Goal: Communication & Community: Ask a question

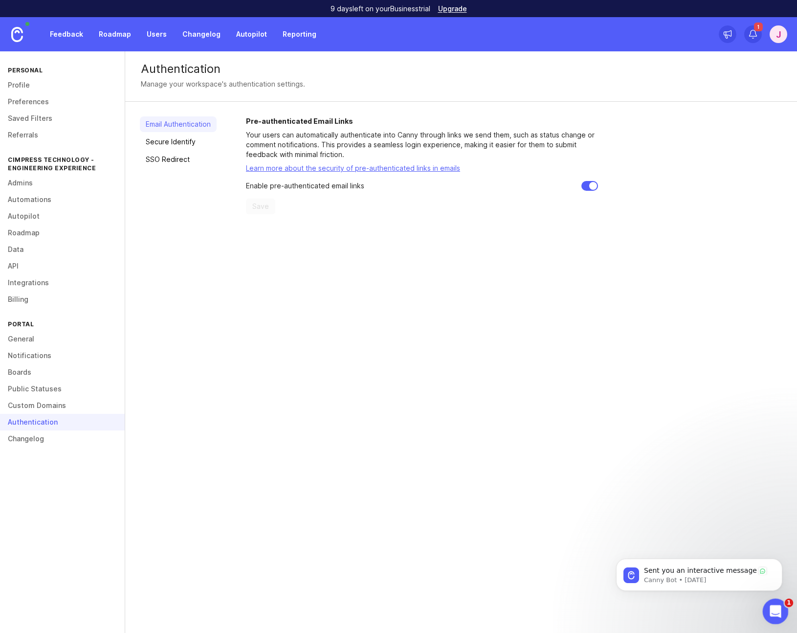
click at [776, 611] on icon "Open Intercom Messenger" at bounding box center [774, 610] width 16 height 16
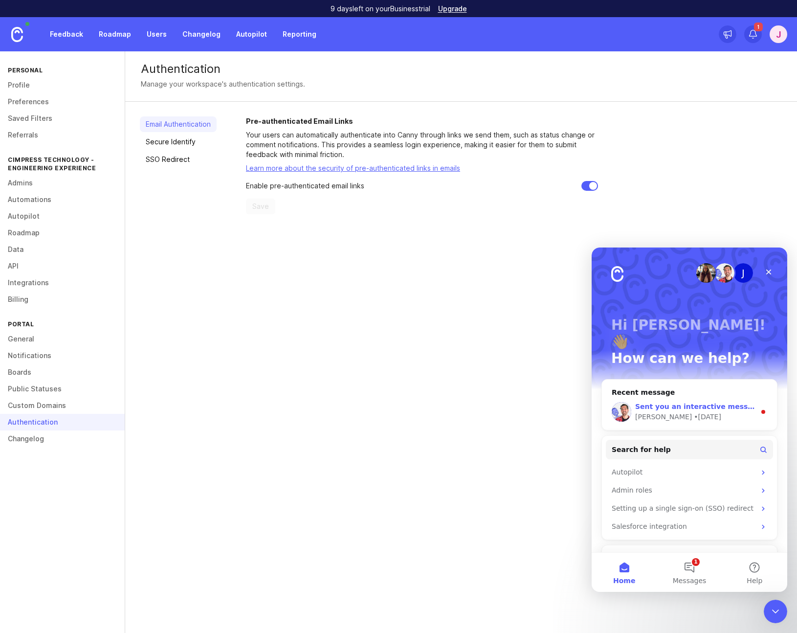
click at [701, 412] on div "Jacques • 2d ago" at bounding box center [695, 417] width 120 height 10
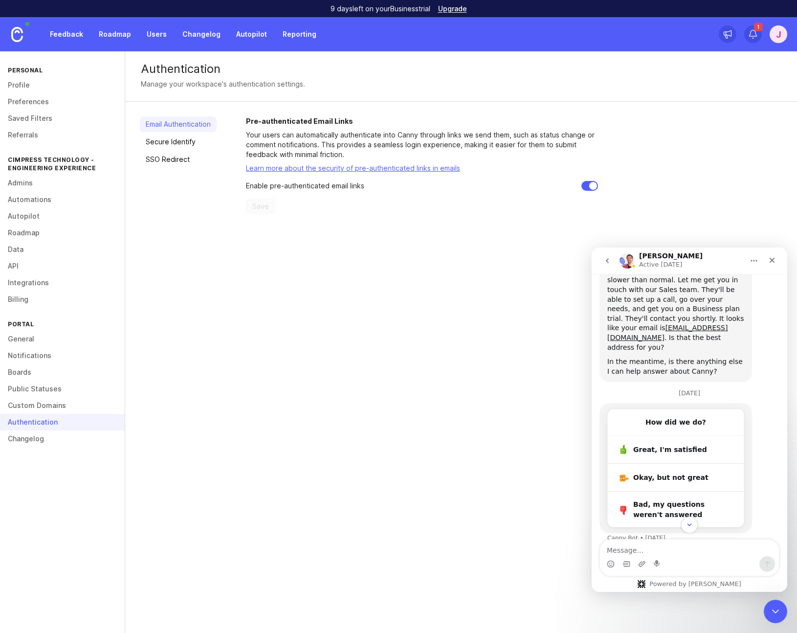
scroll to position [347, 0]
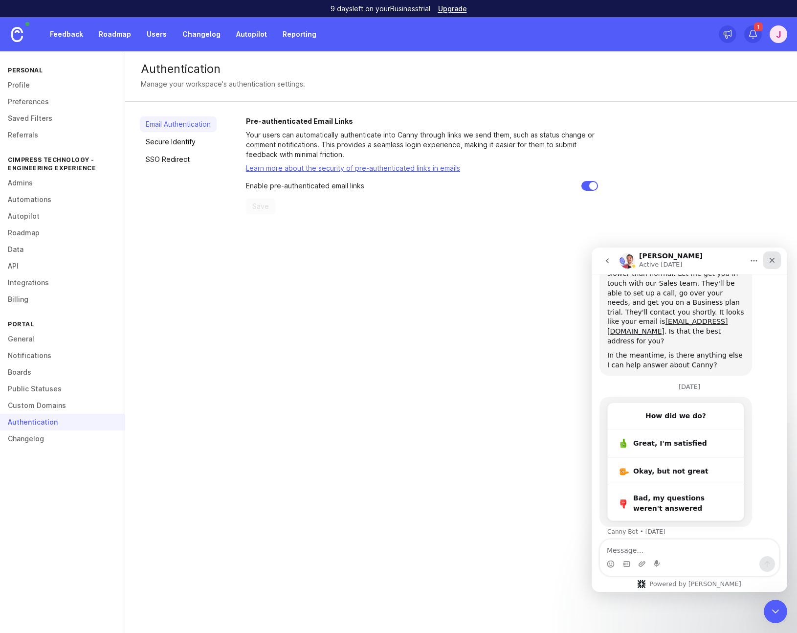
click at [771, 263] on icon "Close" at bounding box center [772, 260] width 8 height 8
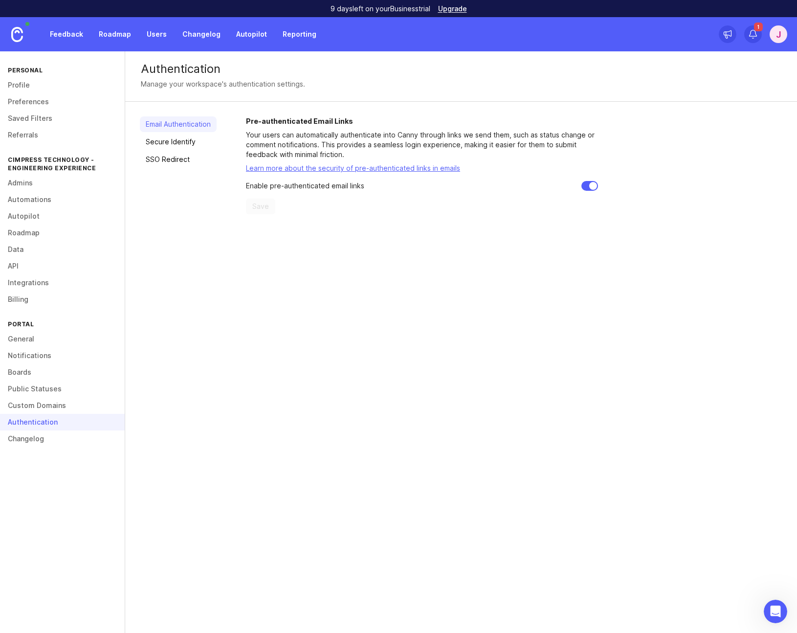
click at [198, 324] on div "Authentication Manage your workspace's authentication settings. Email Authentic…" at bounding box center [461, 341] width 672 height 581
click at [37, 422] on div "Authentication" at bounding box center [62, 422] width 125 height 17
click at [36, 422] on div "Authentication" at bounding box center [62, 422] width 125 height 17
click at [21, 185] on link "Admins" at bounding box center [62, 183] width 125 height 17
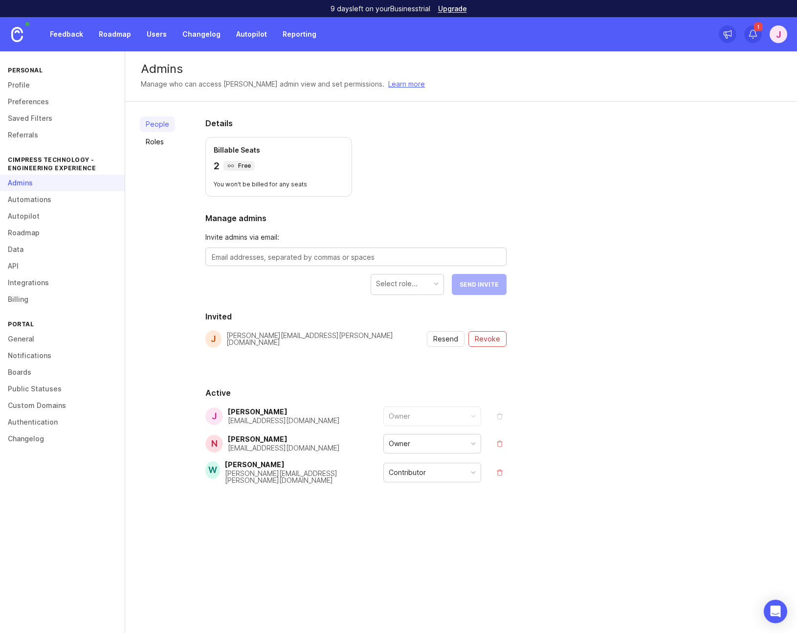
click at [400, 474] on div "Contributor" at bounding box center [407, 472] width 37 height 11
click at [263, 340] on div "[PERSON_NAME][EMAIL_ADDRESS][PERSON_NAME][DOMAIN_NAME]" at bounding box center [326, 339] width 200 height 14
click at [612, 343] on div "People Roles Details Billable Seats 3 Free You won't be billed for any seats Ma…" at bounding box center [461, 324] width 672 height 444
click at [487, 339] on span "Revoke" at bounding box center [487, 339] width 25 height 10
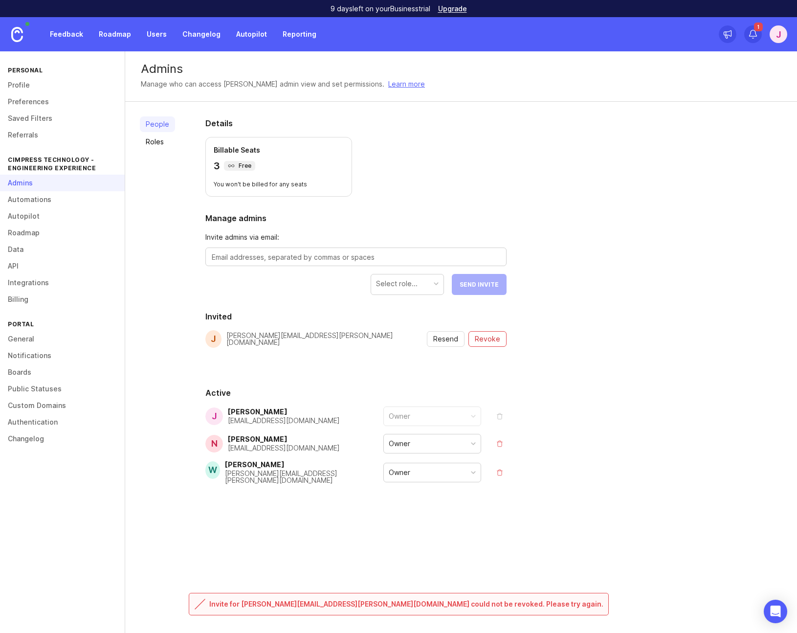
click at [575, 356] on div "People Roles Details Billable Seats 3 Free You won't be billed for any seats Ma…" at bounding box center [461, 324] width 672 height 444
click at [773, 615] on icon "Open Intercom Messenger" at bounding box center [775, 611] width 11 height 13
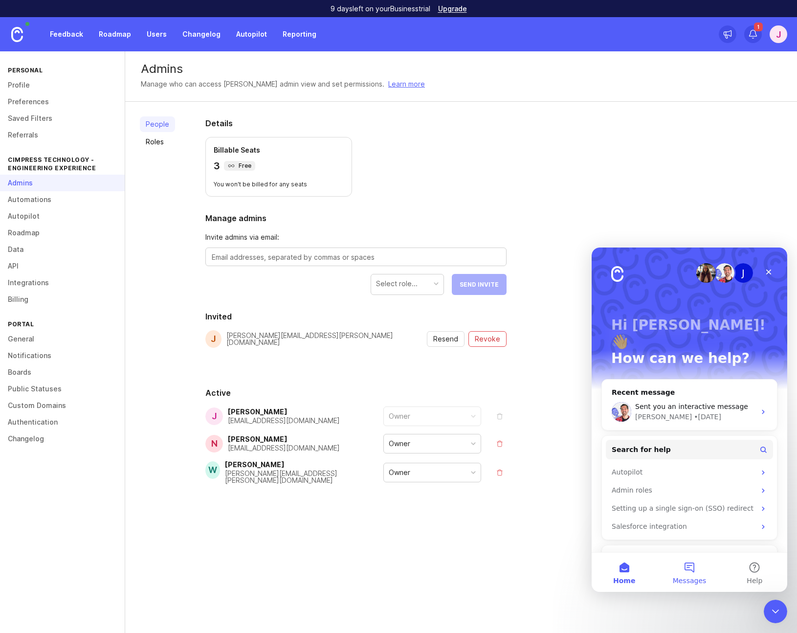
click at [690, 571] on button "Messages" at bounding box center [689, 571] width 65 height 39
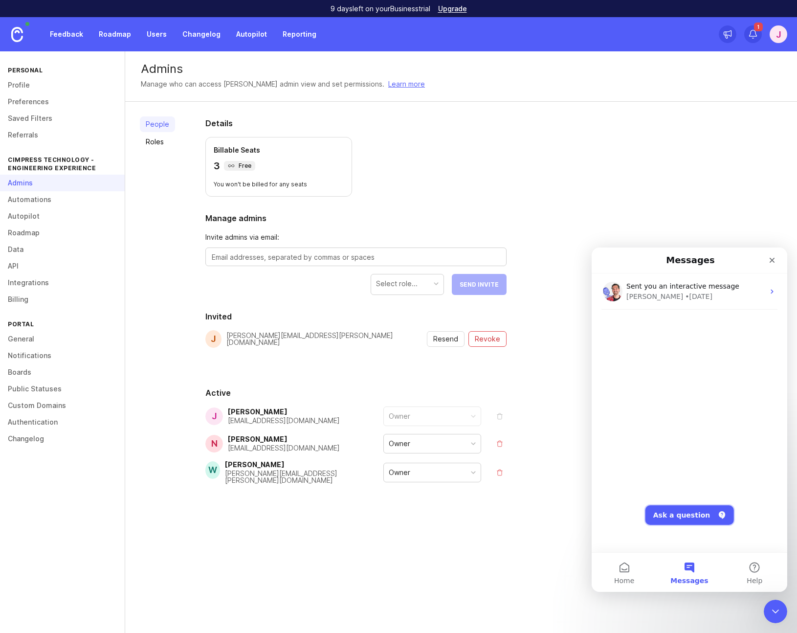
click at [673, 514] on button "Ask a question" at bounding box center [689, 515] width 88 height 20
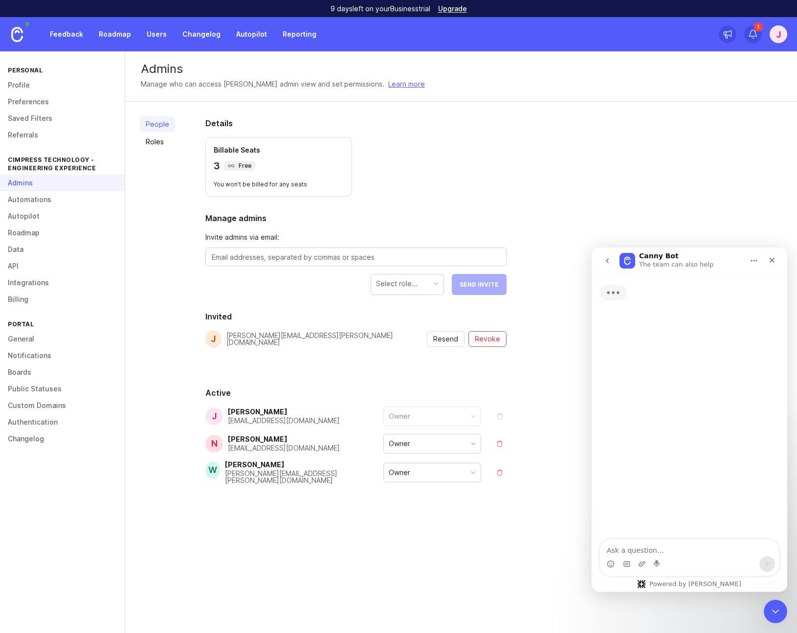
click at [668, 547] on textarea "Ask a question…" at bounding box center [689, 547] width 179 height 17
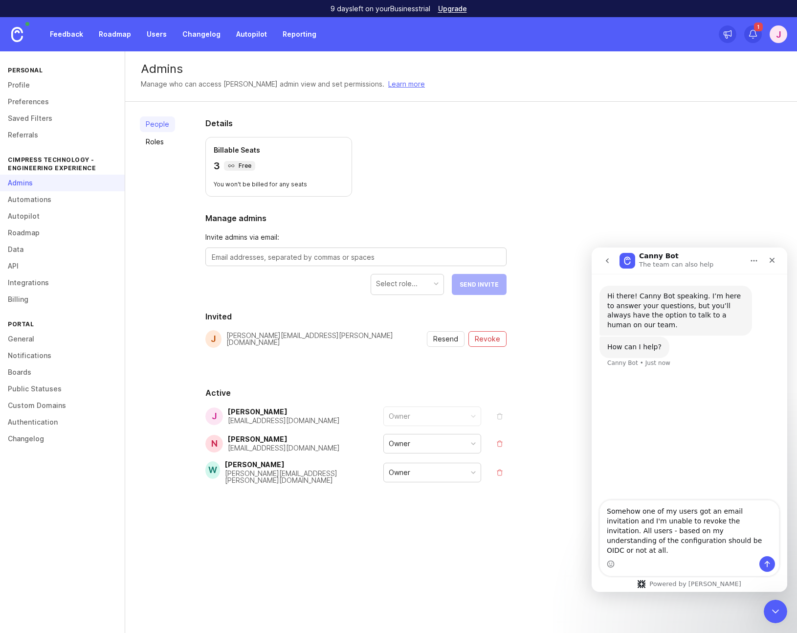
type textarea "Somehow one of my users got an email invitation and I'm unable to revoke the in…"
click at [763, 563] on icon "Send a message…" at bounding box center [767, 564] width 8 height 8
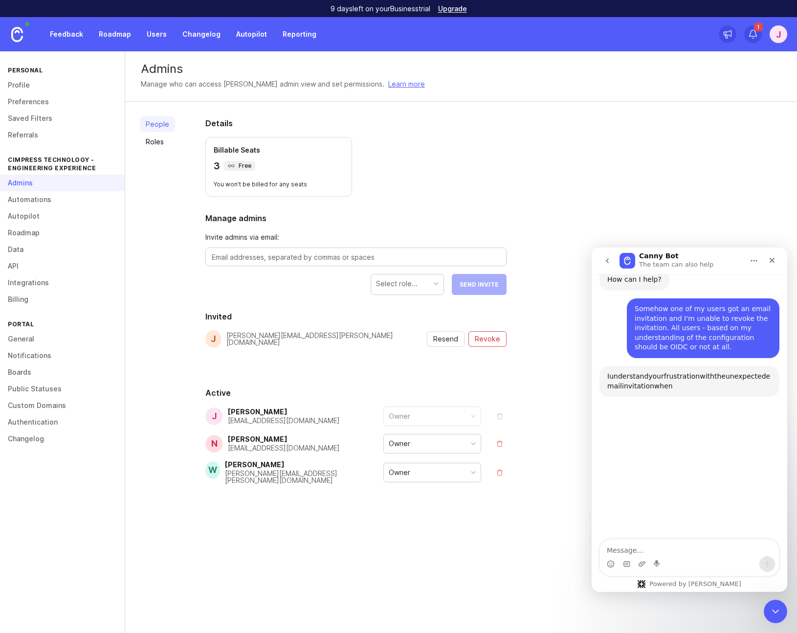
scroll to position [94, 0]
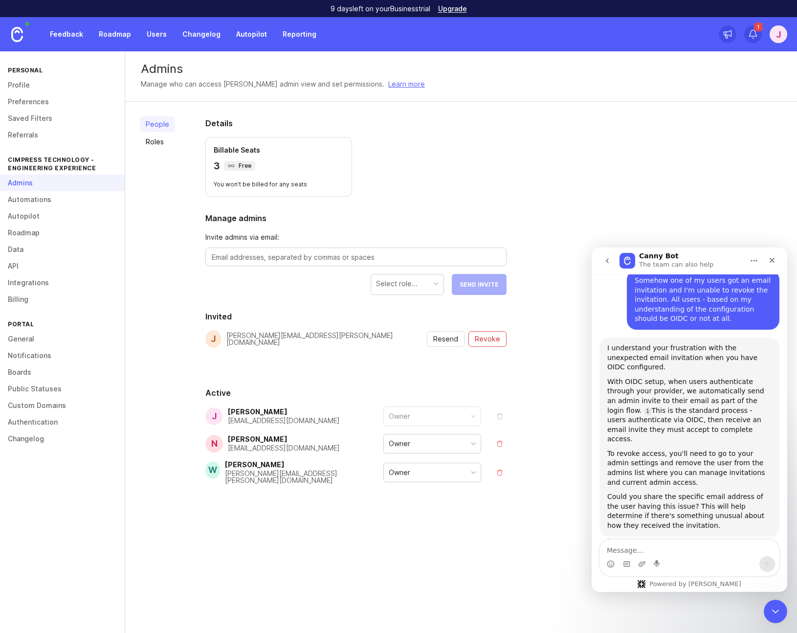
click at [296, 343] on div "[PERSON_NAME][EMAIL_ADDRESS][PERSON_NAME][DOMAIN_NAME]" at bounding box center [326, 339] width 200 height 18
drag, startPoint x: 228, startPoint y: 339, endPoint x: 315, endPoint y: 340, distance: 87.0
click at [315, 340] on div "[PERSON_NAME] [PERSON_NAME][EMAIL_ADDRESS][PERSON_NAME][DOMAIN_NAME] Resend Rev…" at bounding box center [355, 339] width 301 height 18
copy div "[PERSON_NAME][EMAIL_ADDRESS][PERSON_NAME][DOMAIN_NAME]"
click at [648, 549] on textarea "Message…" at bounding box center [689, 547] width 179 height 17
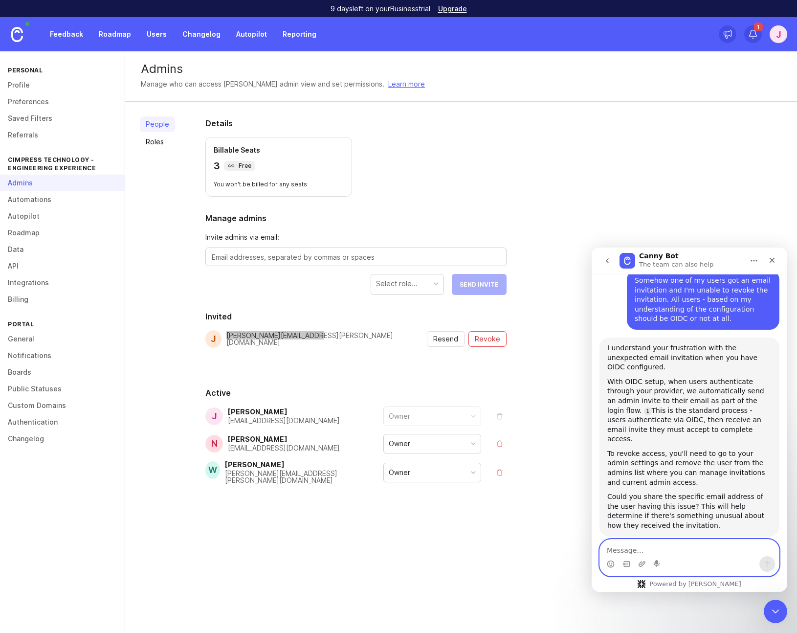
paste textarea "[PERSON_NAME][EMAIL_ADDRESS][PERSON_NAME][DOMAIN_NAME]"
type textarea "[PERSON_NAME][EMAIL_ADDRESS][PERSON_NAME][DOMAIN_NAME]"
click at [771, 563] on button "Send a message…" at bounding box center [767, 564] width 16 height 16
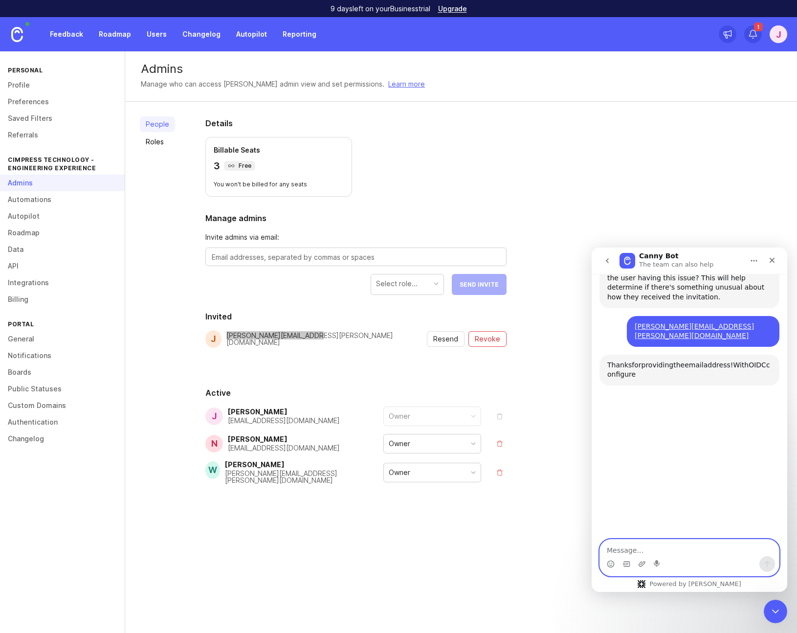
scroll to position [349, 0]
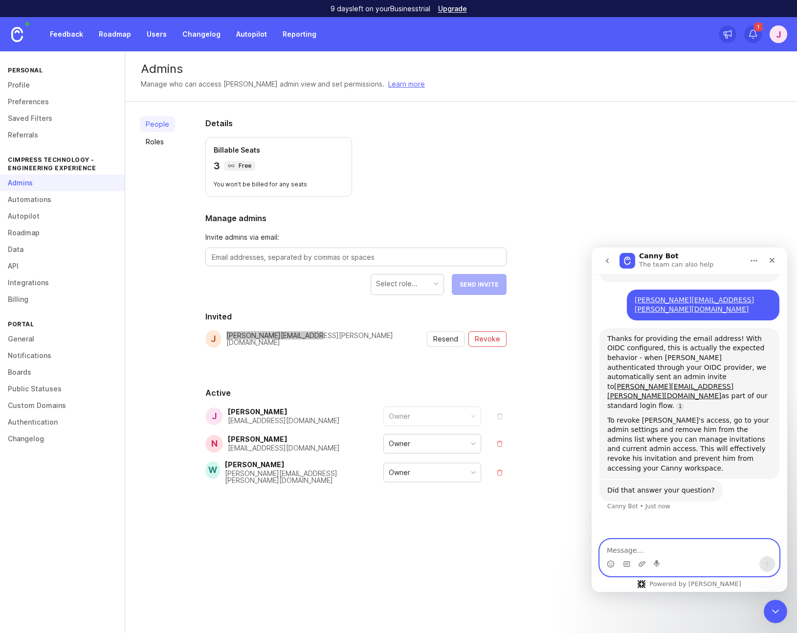
click at [643, 547] on textarea "Message…" at bounding box center [689, 547] width 179 height 17
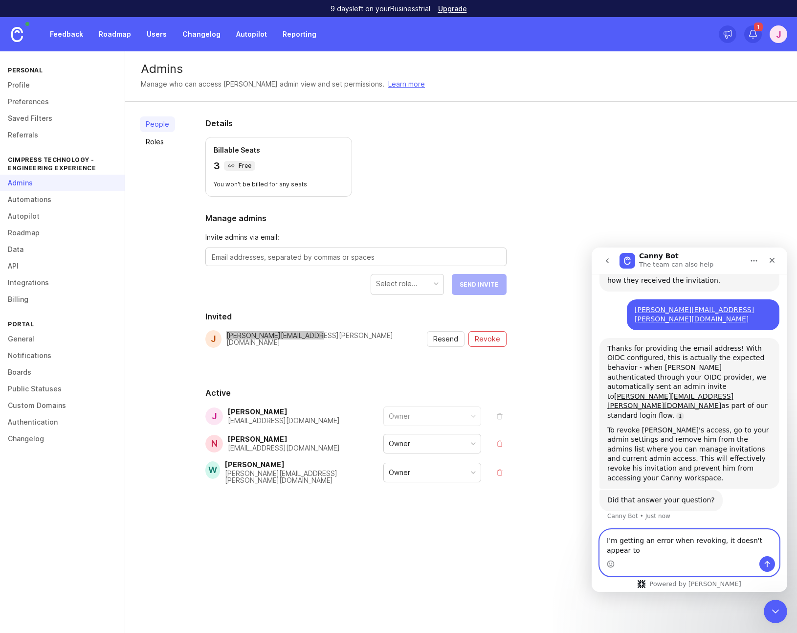
scroll to position [339, 0]
type textarea "I'm getting an error when revoking, it doesn't appear to work."
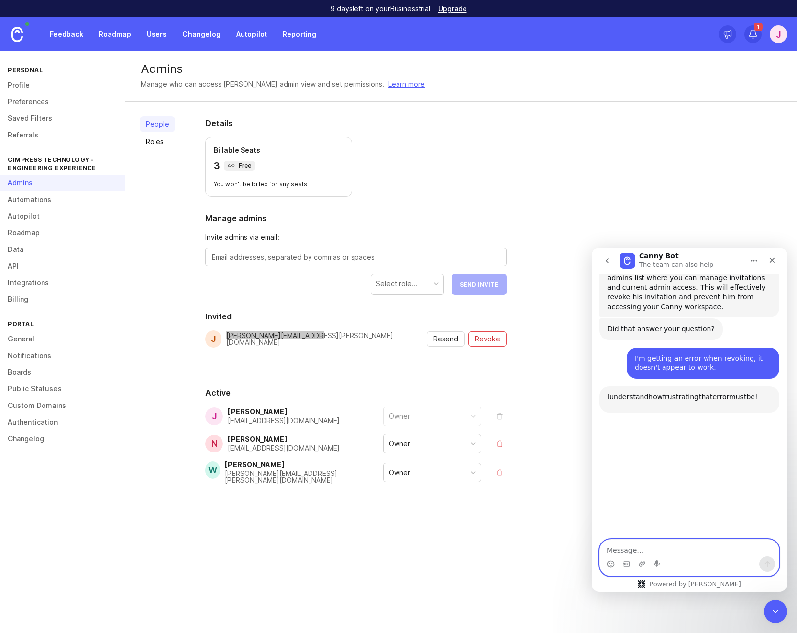
scroll to position [540, 0]
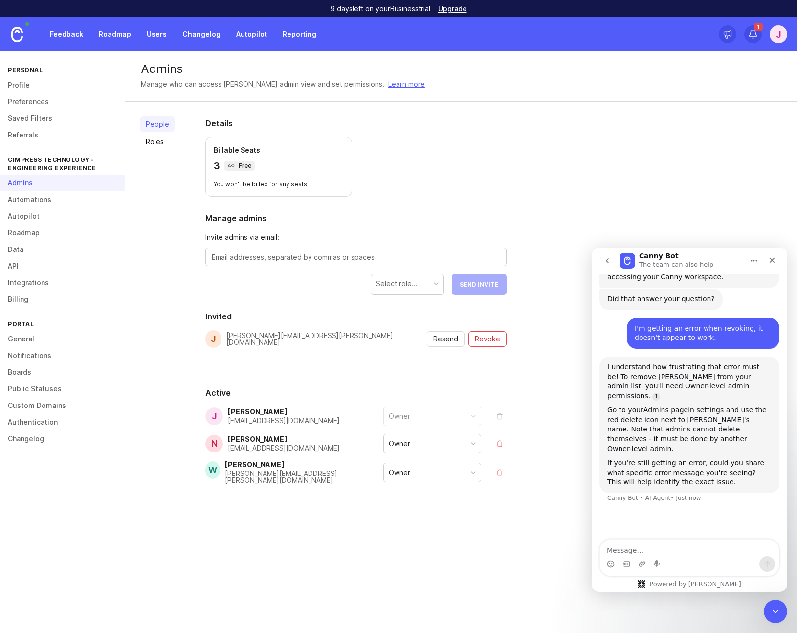
click at [486, 364] on section "Invited [PERSON_NAME] [PERSON_NAME][EMAIL_ADDRESS][PERSON_NAME][DOMAIN_NAME] Re…" at bounding box center [355, 340] width 301 height 61
click at [492, 342] on span "Revoke" at bounding box center [487, 339] width 25 height 10
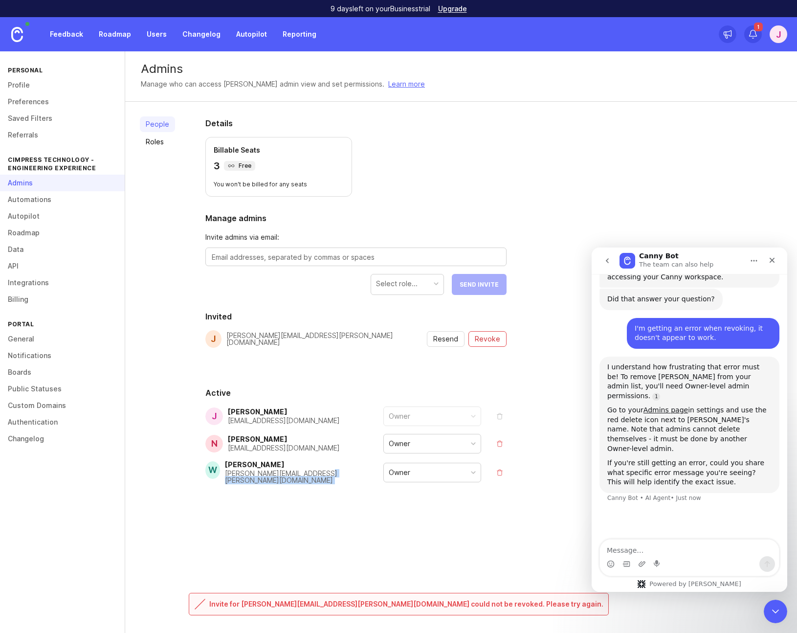
drag, startPoint x: 281, startPoint y: 604, endPoint x: 446, endPoint y: 602, distance: 165.3
click at [402, 606] on div "Admins Manage who can access [PERSON_NAME] admin view and set permissions. Lear…" at bounding box center [461, 341] width 672 height 581
drag, startPoint x: 493, startPoint y: 604, endPoint x: 383, endPoint y: 605, distance: 109.5
click at [383, 605] on div "Admins Manage who can access [PERSON_NAME] admin view and set permissions. Lear…" at bounding box center [461, 341] width 672 height 581
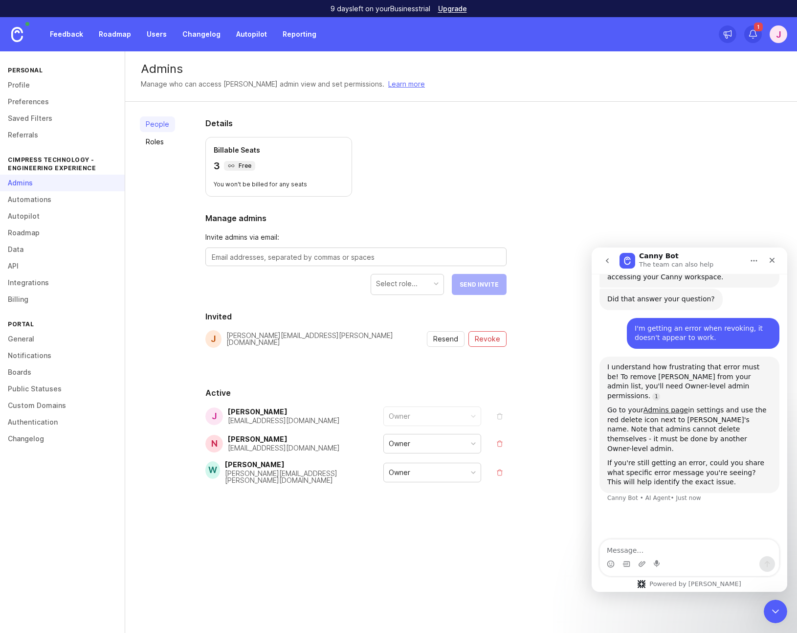
click at [696, 507] on div "Hi there! Canny Bot speaking. I’m here to answer your questions, but you’ll alw…" at bounding box center [690, 135] width 196 height 807
click at [646, 548] on textarea "Message…" at bounding box center [689, 547] width 179 height 17
type textarea "Invite for [PERSON_NAME] cannot be revoked"
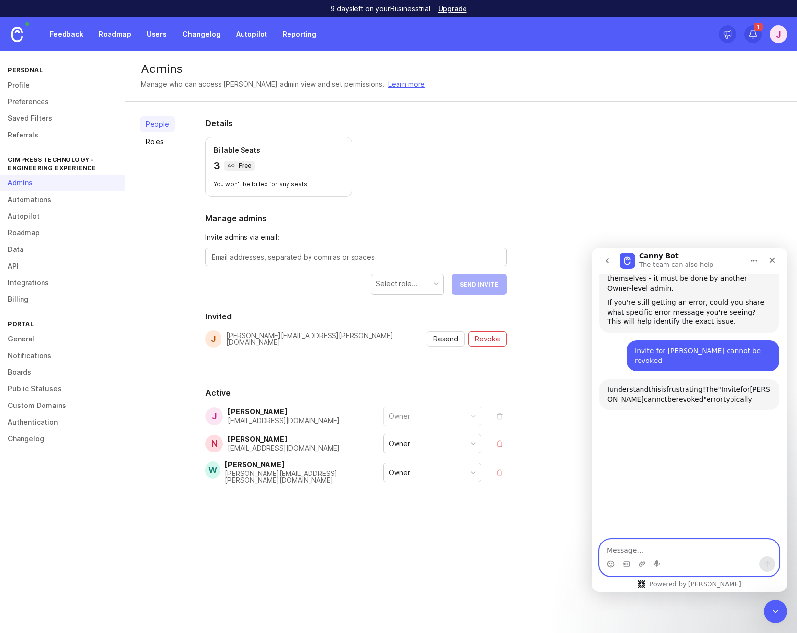
scroll to position [704, 0]
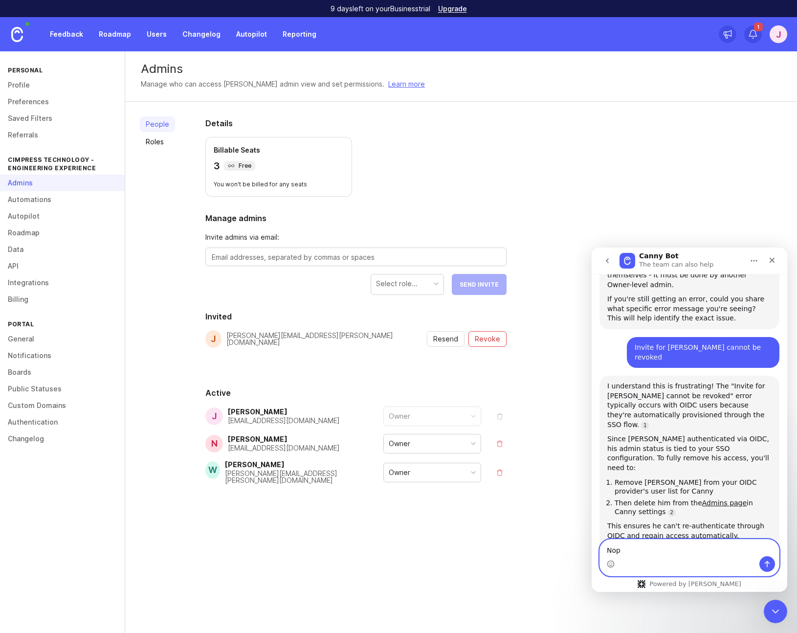
type textarea "Nope"
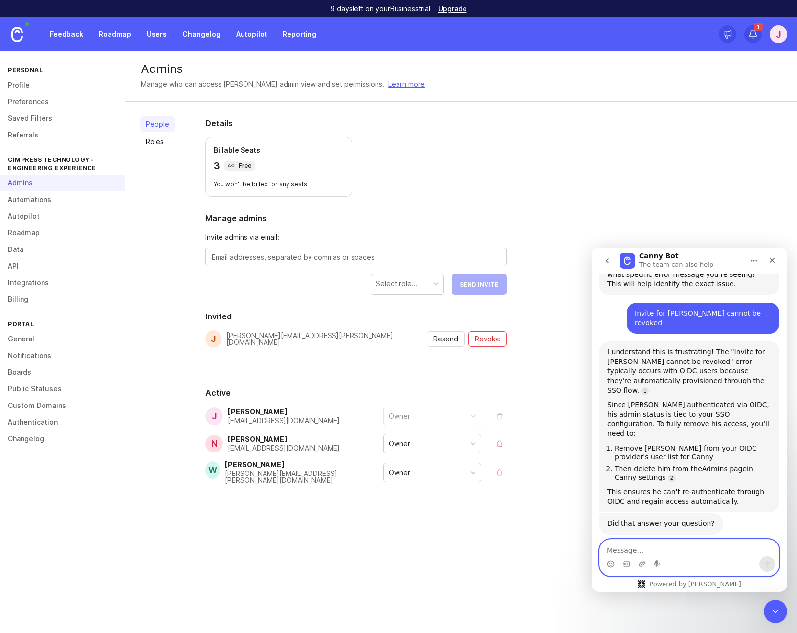
scroll to position [756, 0]
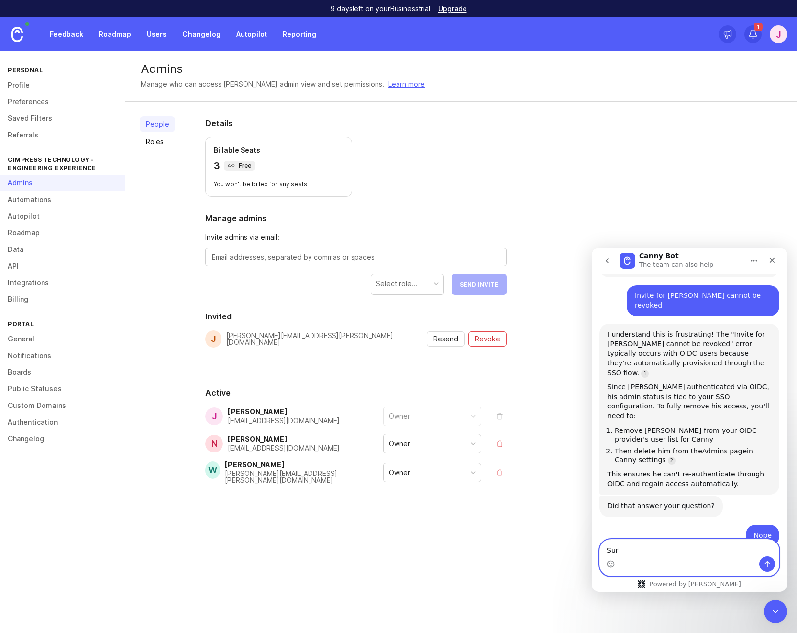
type textarea "Sure"
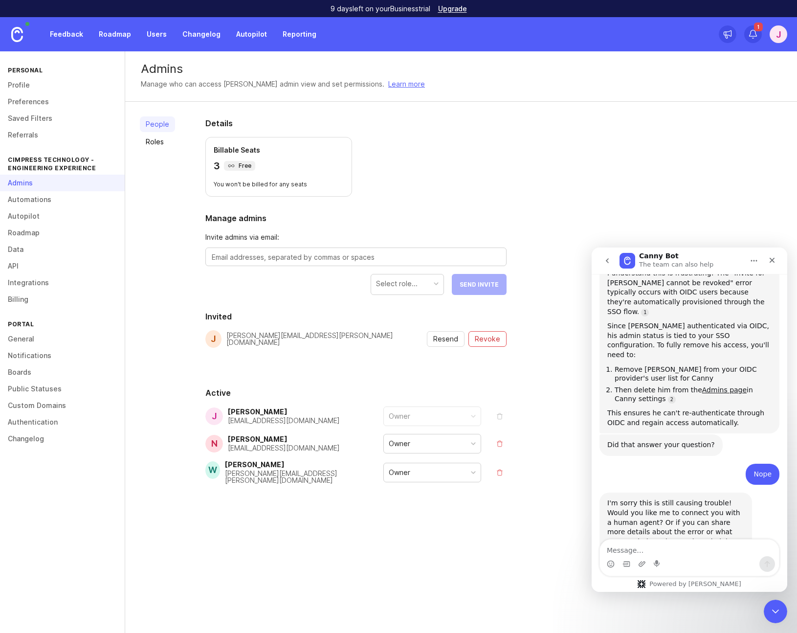
scroll to position [843, 0]
